Goal: Browse casually: Explore the website without a specific task or goal

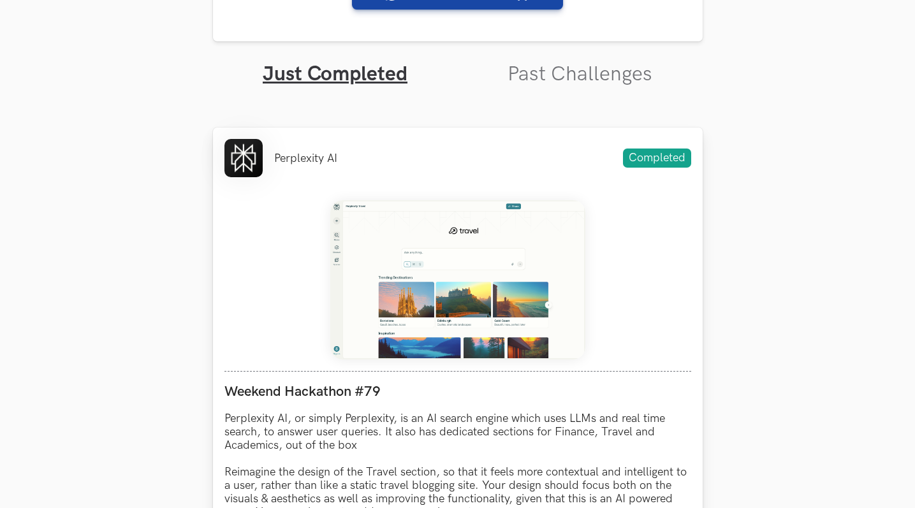
scroll to position [432, 0]
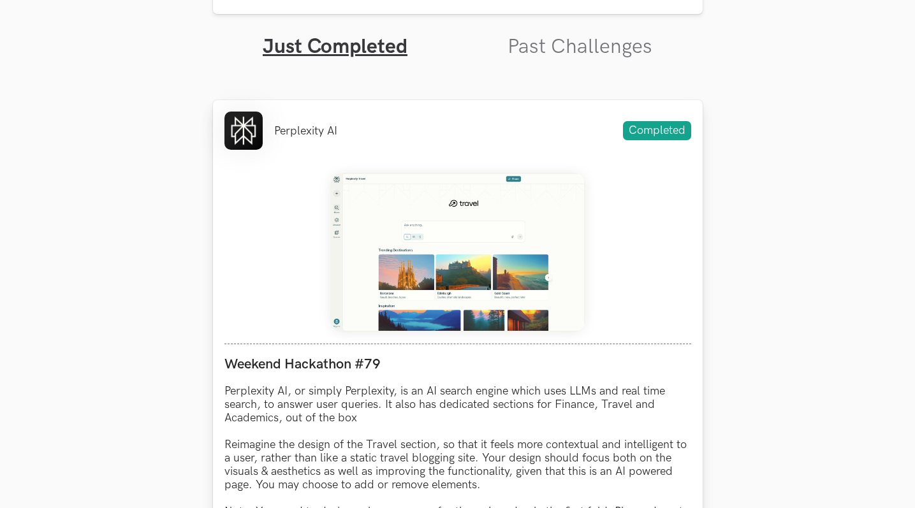
click at [462, 279] on img at bounding box center [457, 252] width 255 height 159
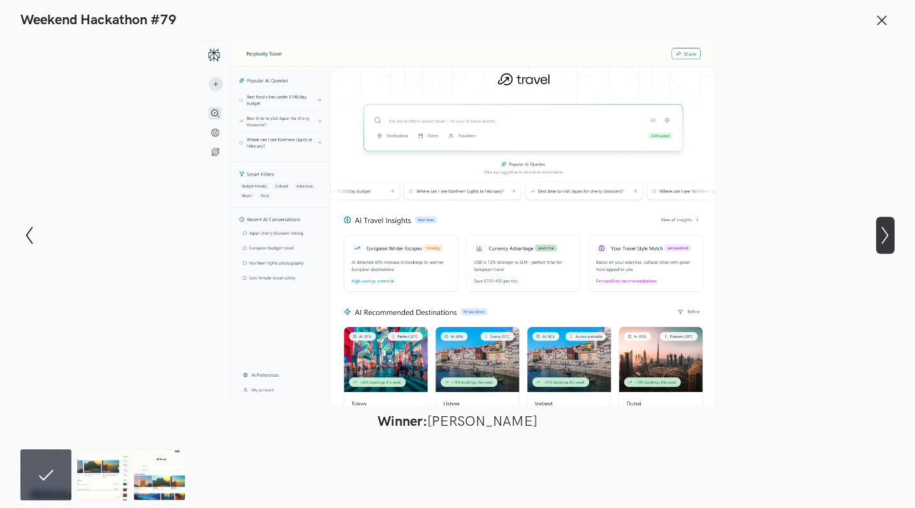
click at [884, 235] on icon "Show next slide" at bounding box center [885, 235] width 18 height 18
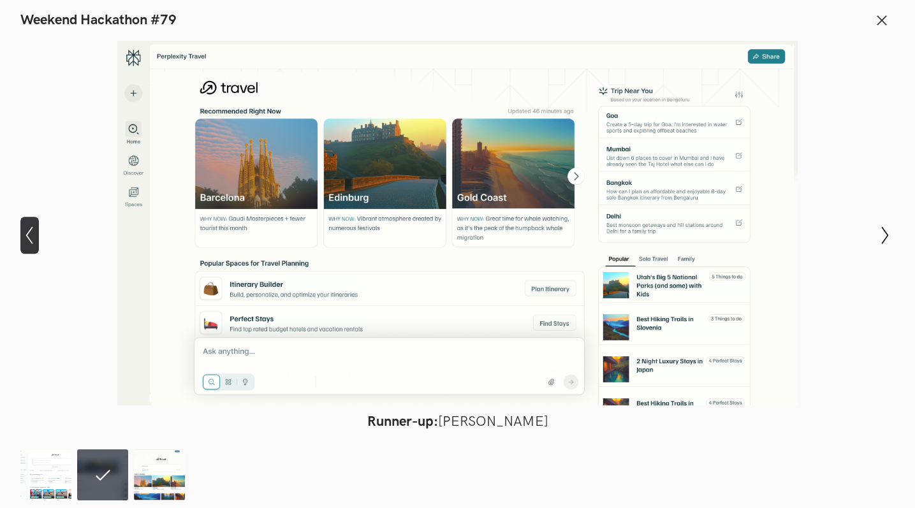
click at [26, 246] on button "Show previous slide" at bounding box center [29, 235] width 18 height 37
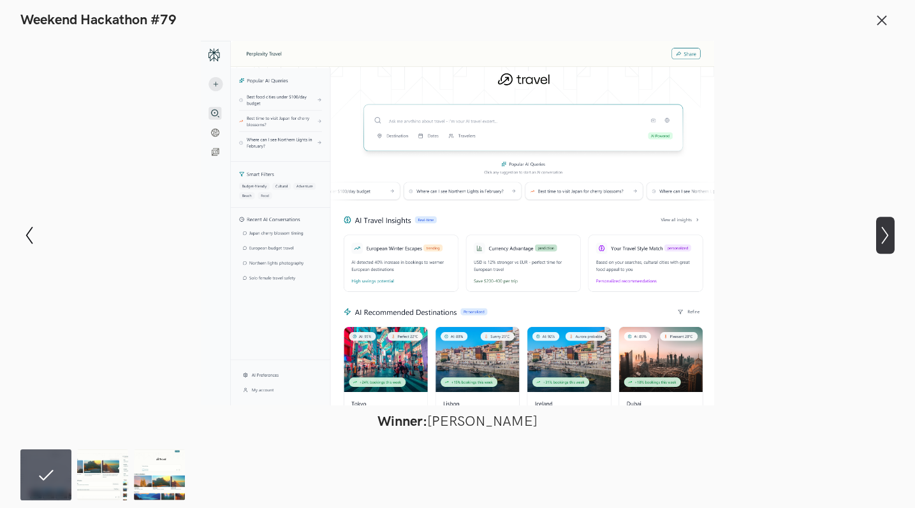
click at [882, 240] on icon "Show next slide" at bounding box center [885, 235] width 18 height 18
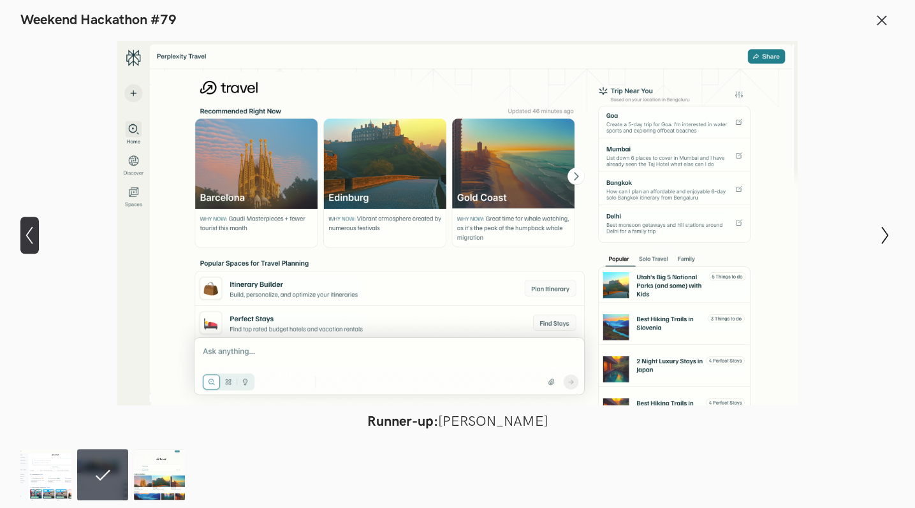
click at [27, 240] on icon "Show previous slide" at bounding box center [29, 235] width 18 height 18
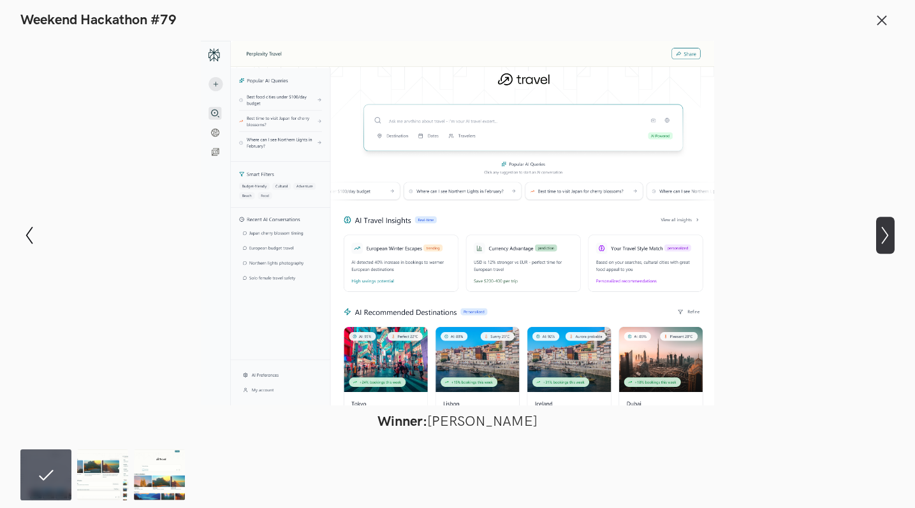
click at [880, 240] on icon "Show next slide" at bounding box center [885, 235] width 18 height 18
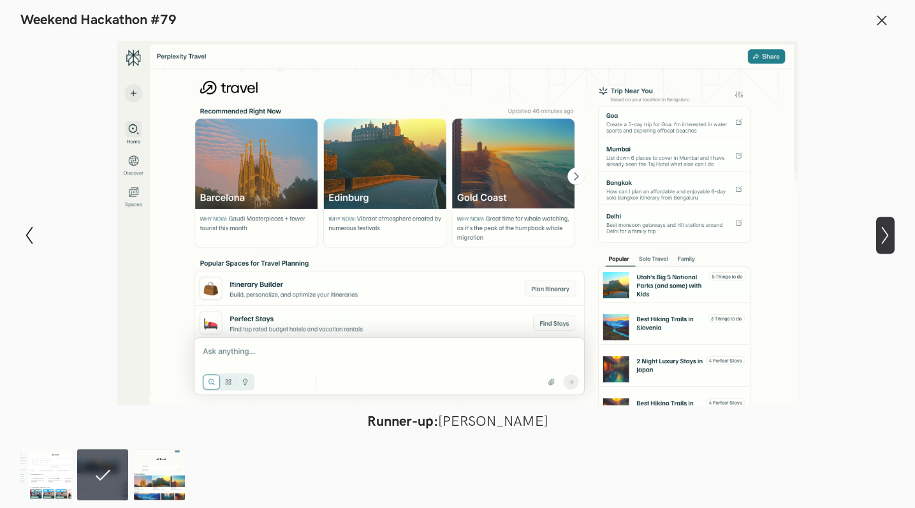
click at [880, 240] on icon "Show next slide" at bounding box center [885, 235] width 18 height 18
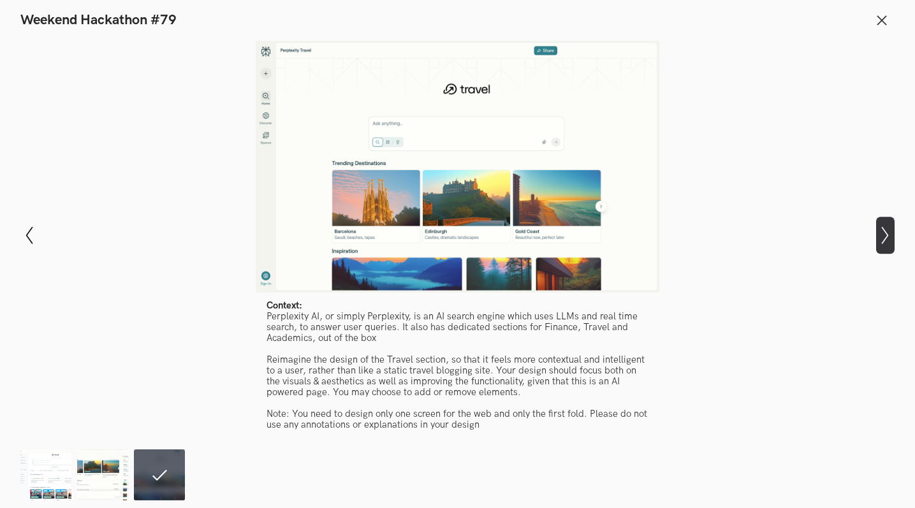
click at [880, 240] on icon "Show next slide" at bounding box center [885, 235] width 18 height 18
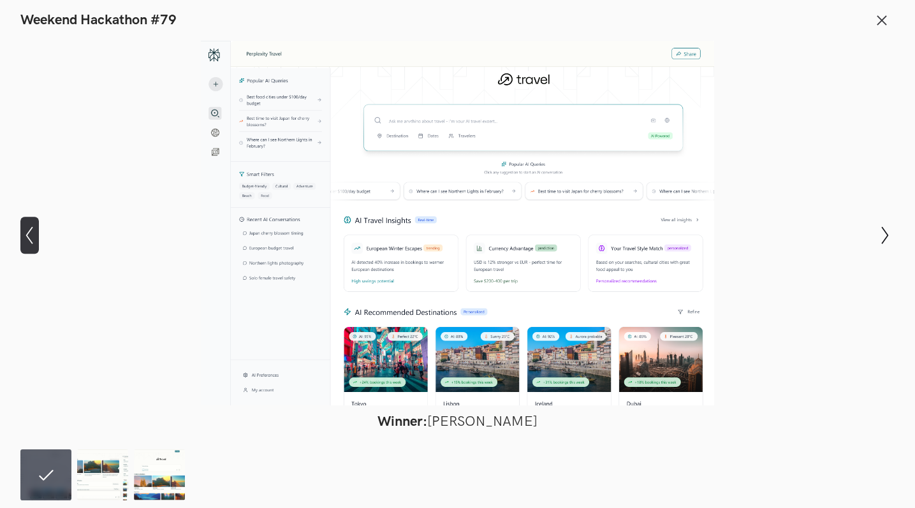
click at [32, 245] on button "Show previous slide" at bounding box center [29, 235] width 18 height 37
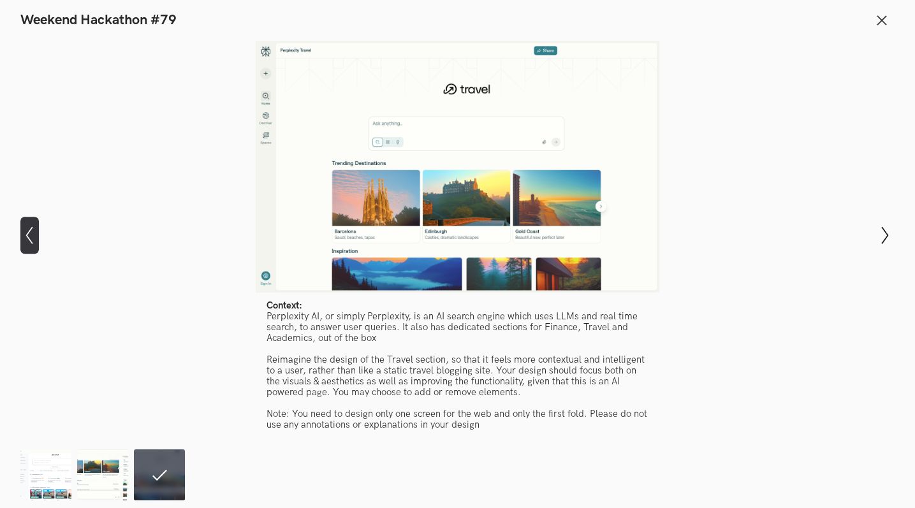
click at [32, 245] on button "Show previous slide" at bounding box center [29, 235] width 18 height 37
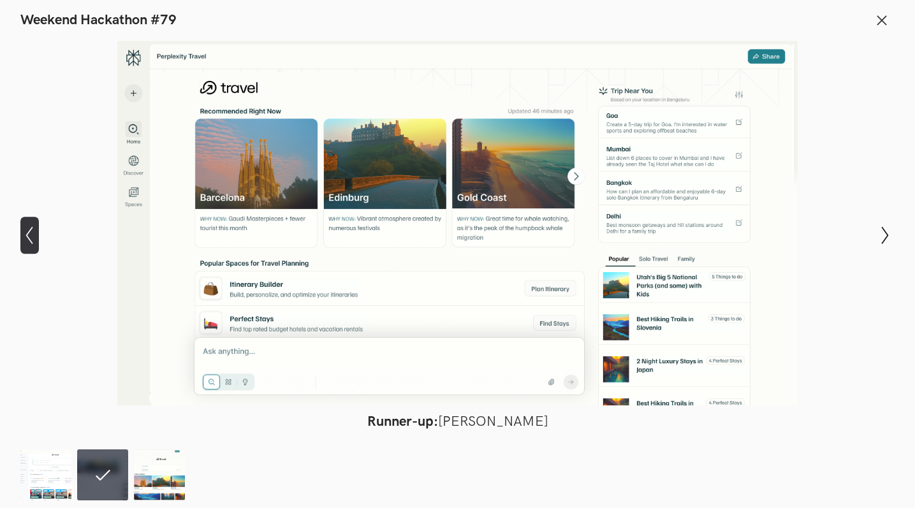
click at [33, 245] on button "Show previous slide" at bounding box center [29, 235] width 18 height 37
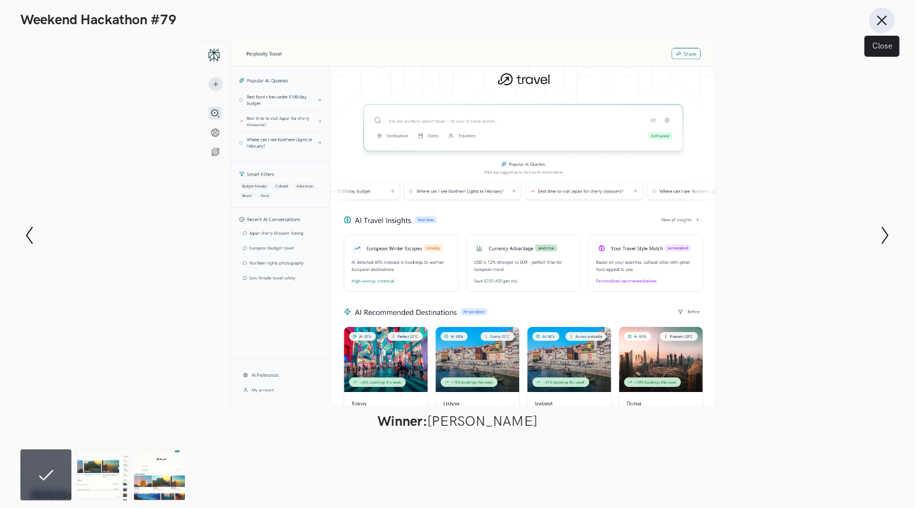
click at [876, 13] on icon at bounding box center [882, 20] width 14 height 14
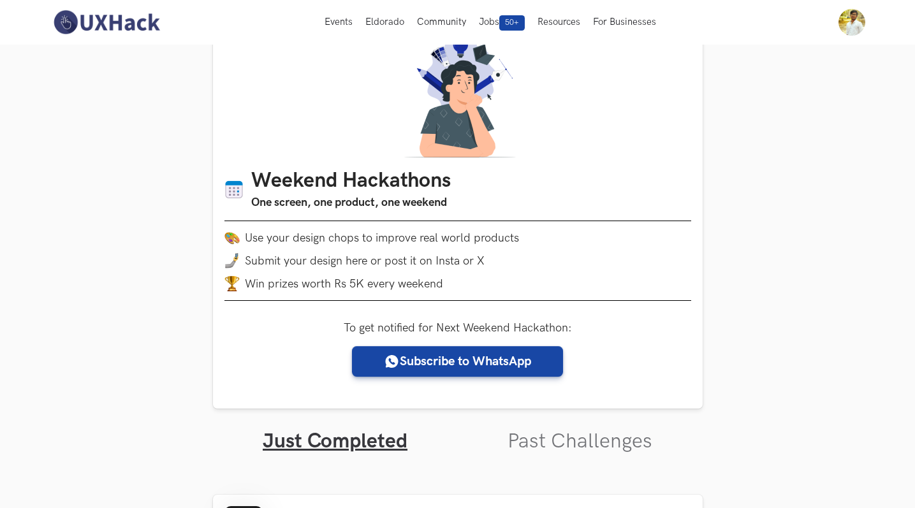
scroll to position [36, 0]
